Goal: Task Accomplishment & Management: Use online tool/utility

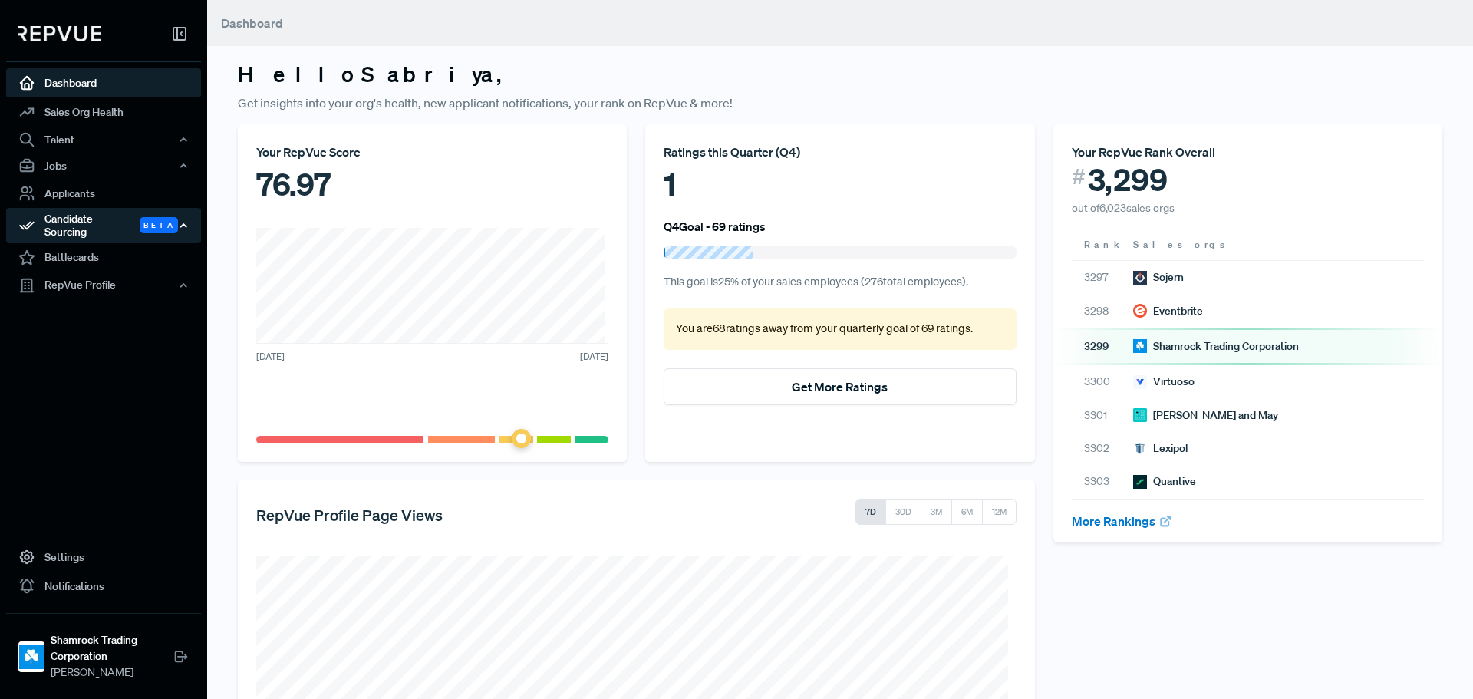
click at [87, 222] on div "Candidate Sourcing Beta" at bounding box center [103, 225] width 195 height 35
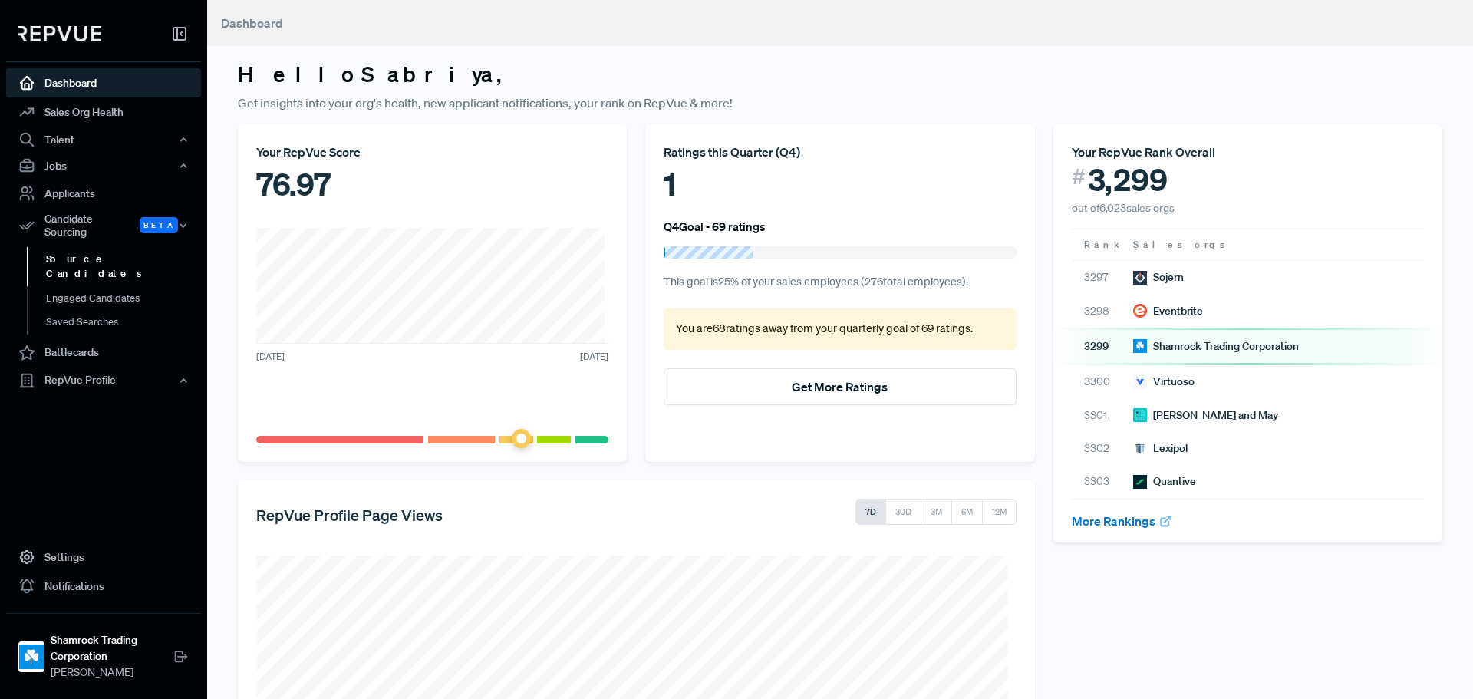
click at [88, 247] on link "Source Candidates" at bounding box center [124, 266] width 195 height 39
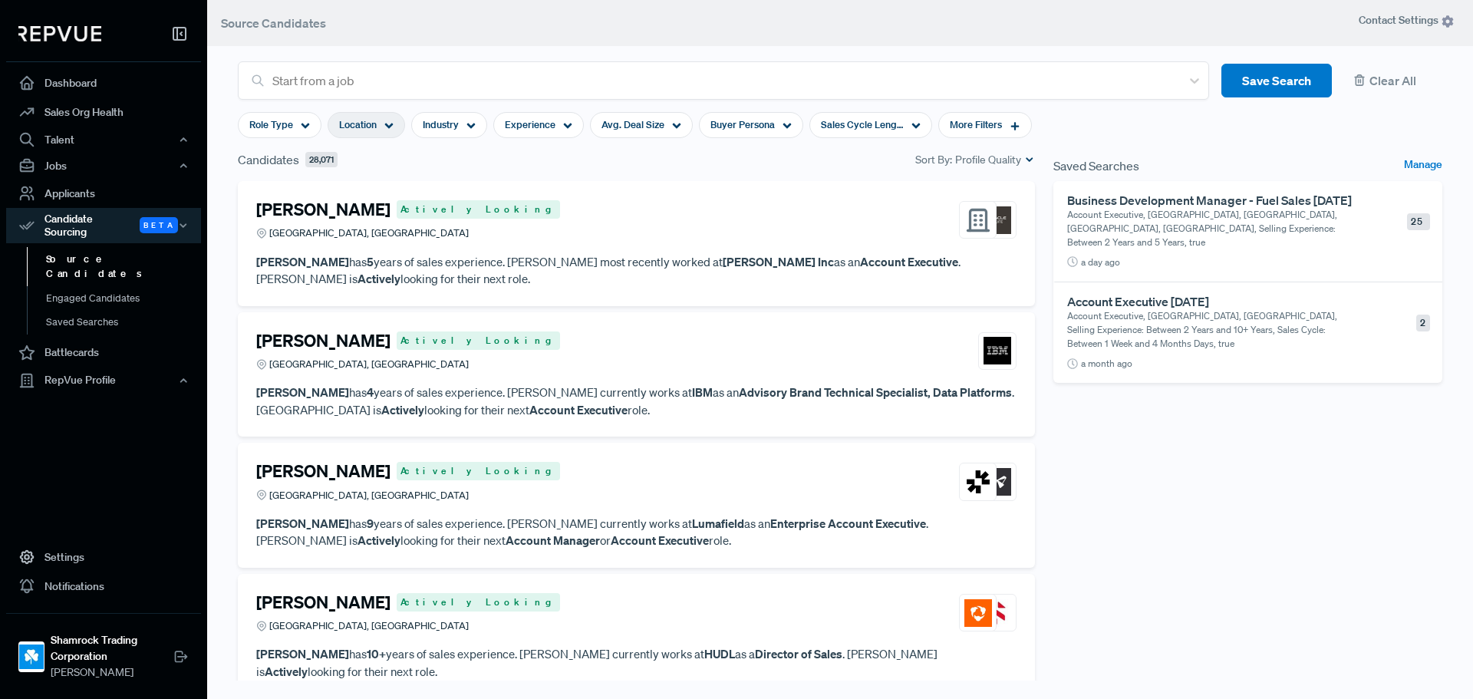
click at [385, 127] on icon at bounding box center [388, 125] width 9 height 9
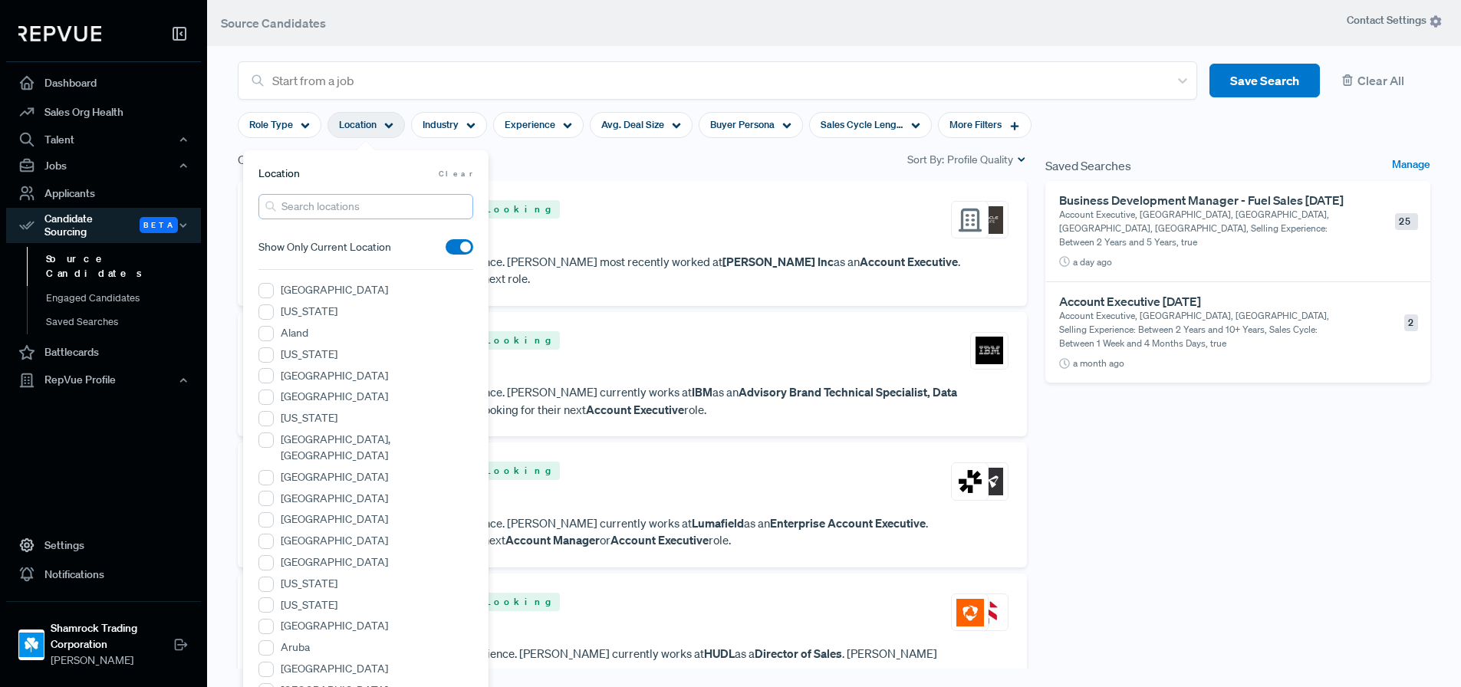
click at [340, 212] on input "search" at bounding box center [365, 206] width 215 height 25
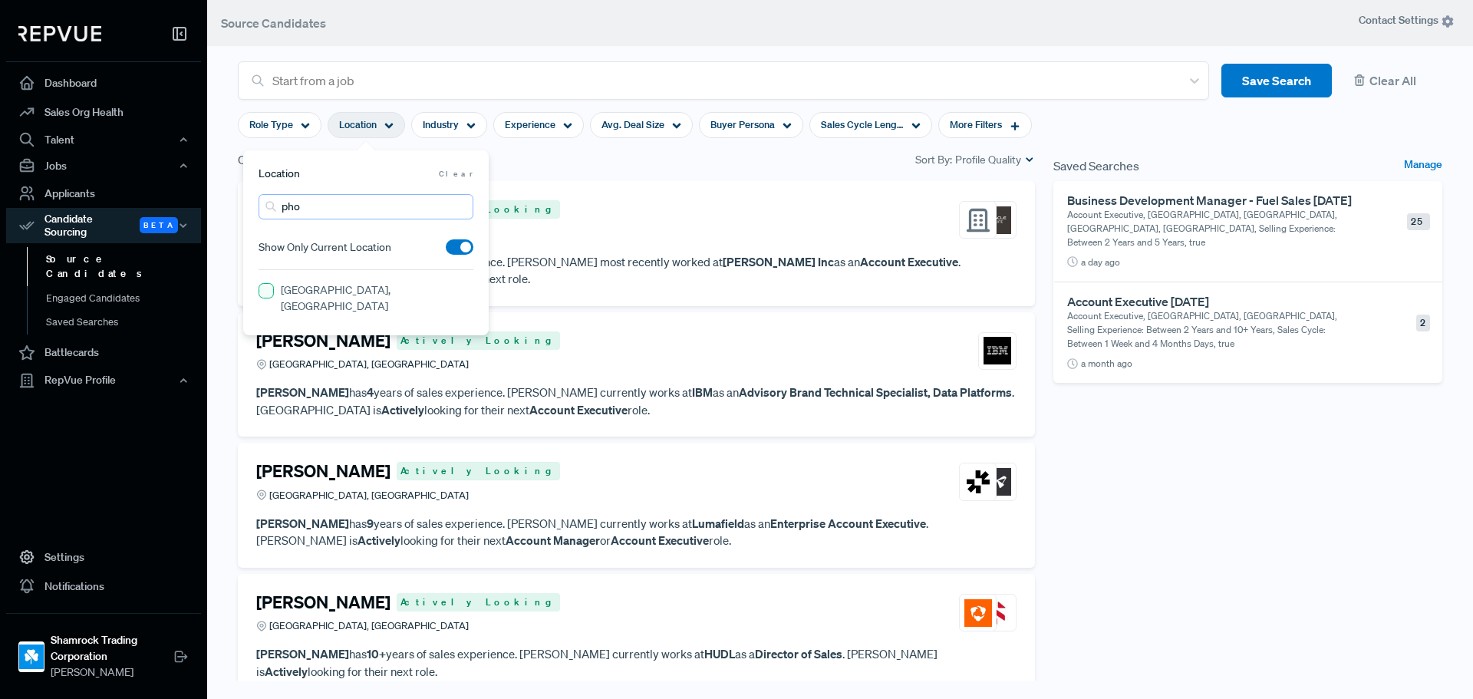
type input "pho"
click at [268, 285] on AZ "[GEOGRAPHIC_DATA], [GEOGRAPHIC_DATA]" at bounding box center [265, 290] width 15 height 15
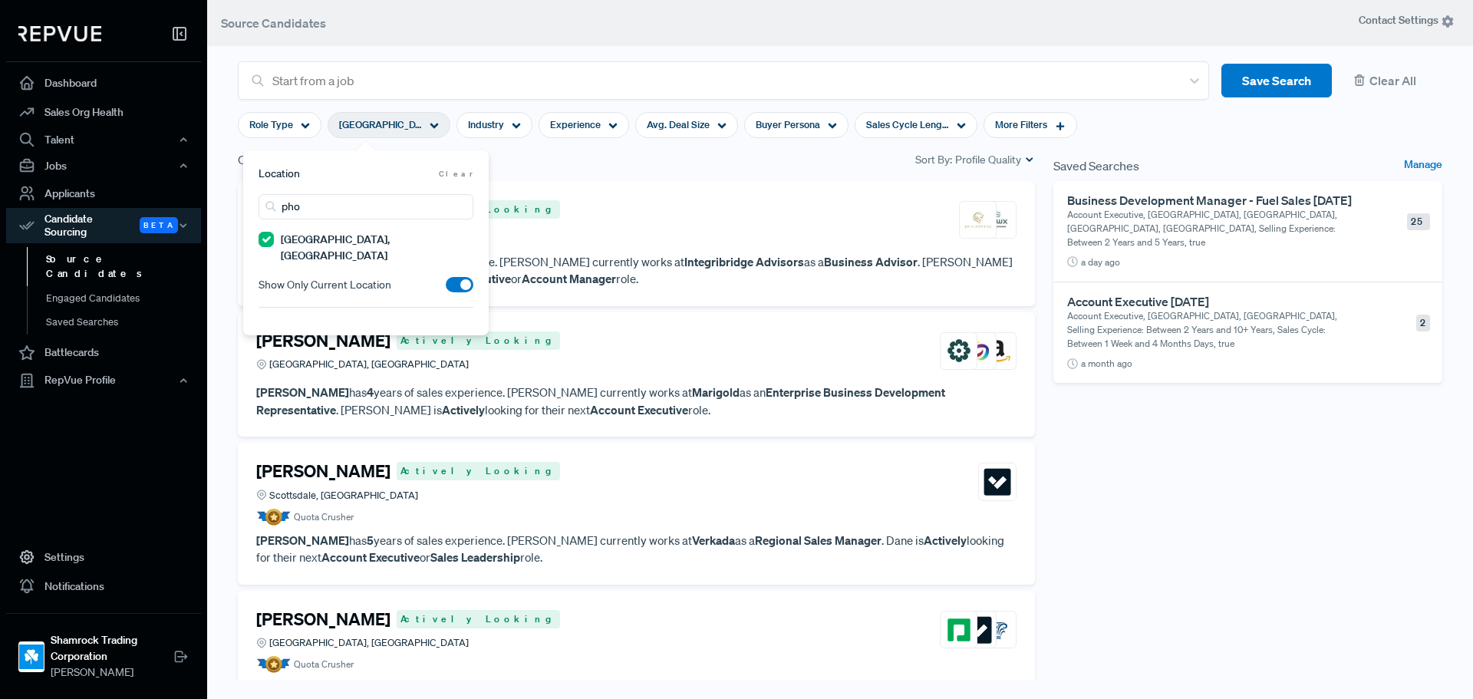
click at [805, 214] on div "[PERSON_NAME] Actively Looking Tempe, [GEOGRAPHIC_DATA]" at bounding box center [636, 219] width 760 height 41
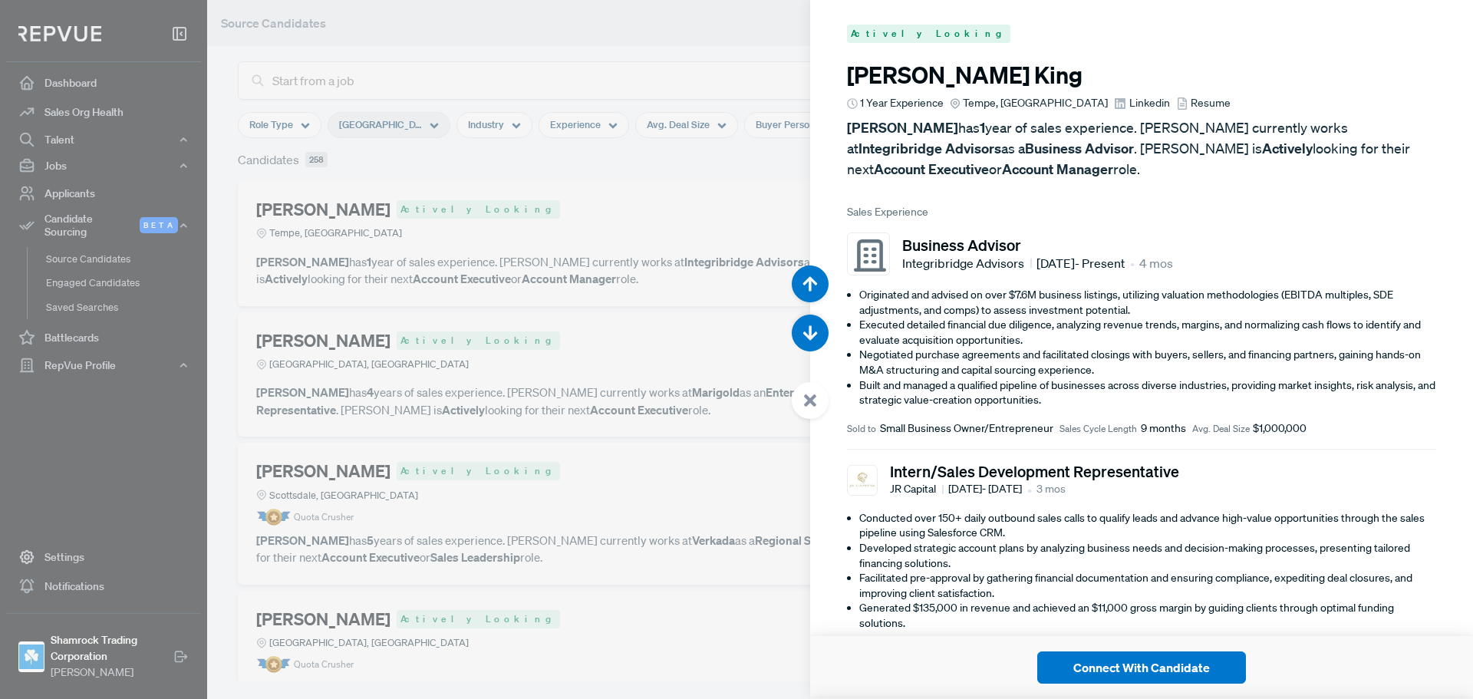
click at [751, 50] on div at bounding box center [736, 349] width 1473 height 699
